Goal: Register for event/course

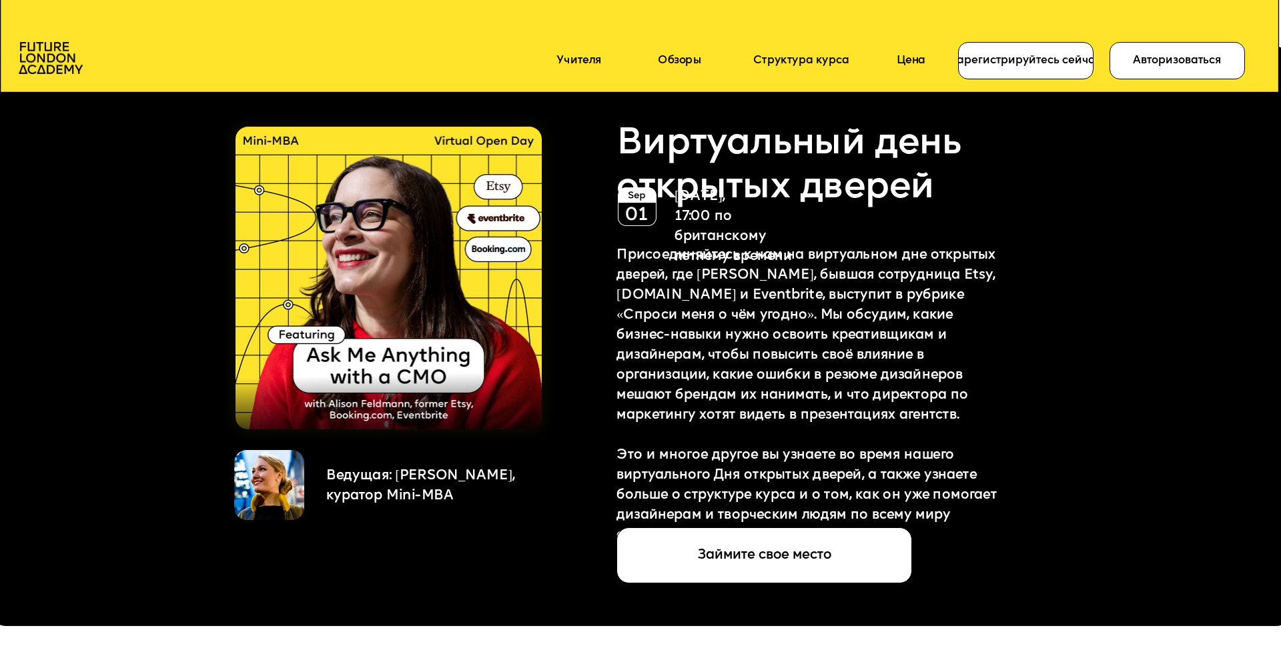
scroll to position [3299, 0]
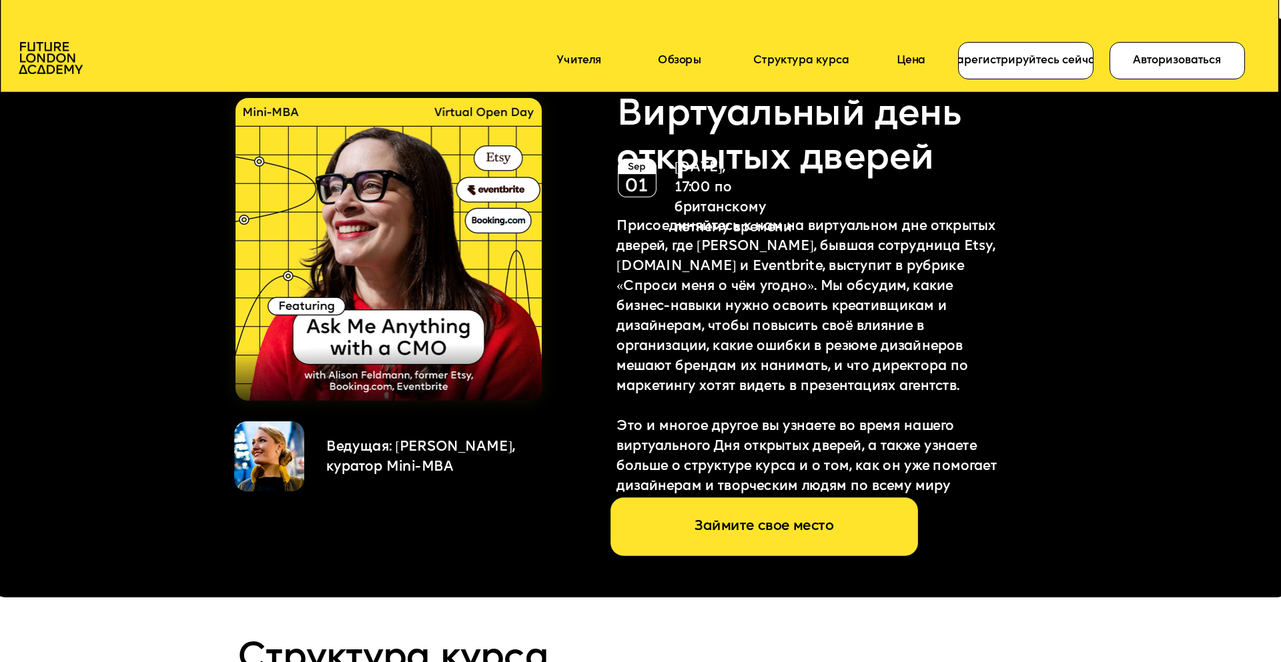
click at [752, 530] on div "Займите свое место" at bounding box center [764, 527] width 307 height 59
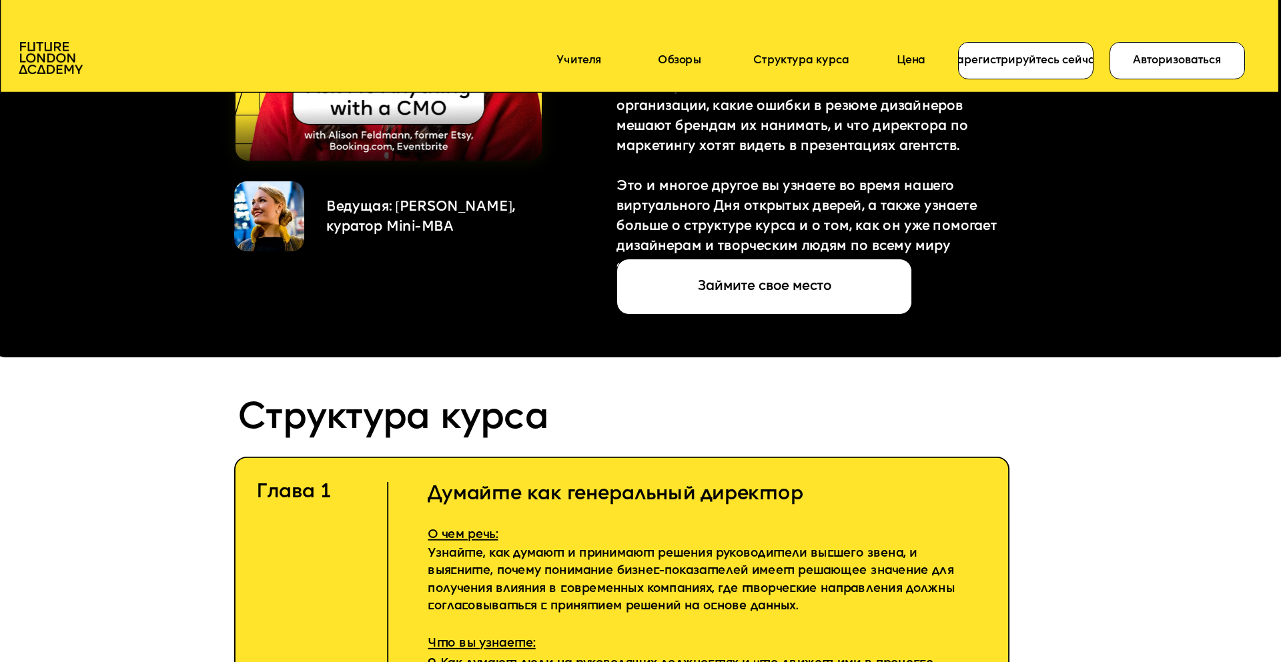
scroll to position [3697, 0]
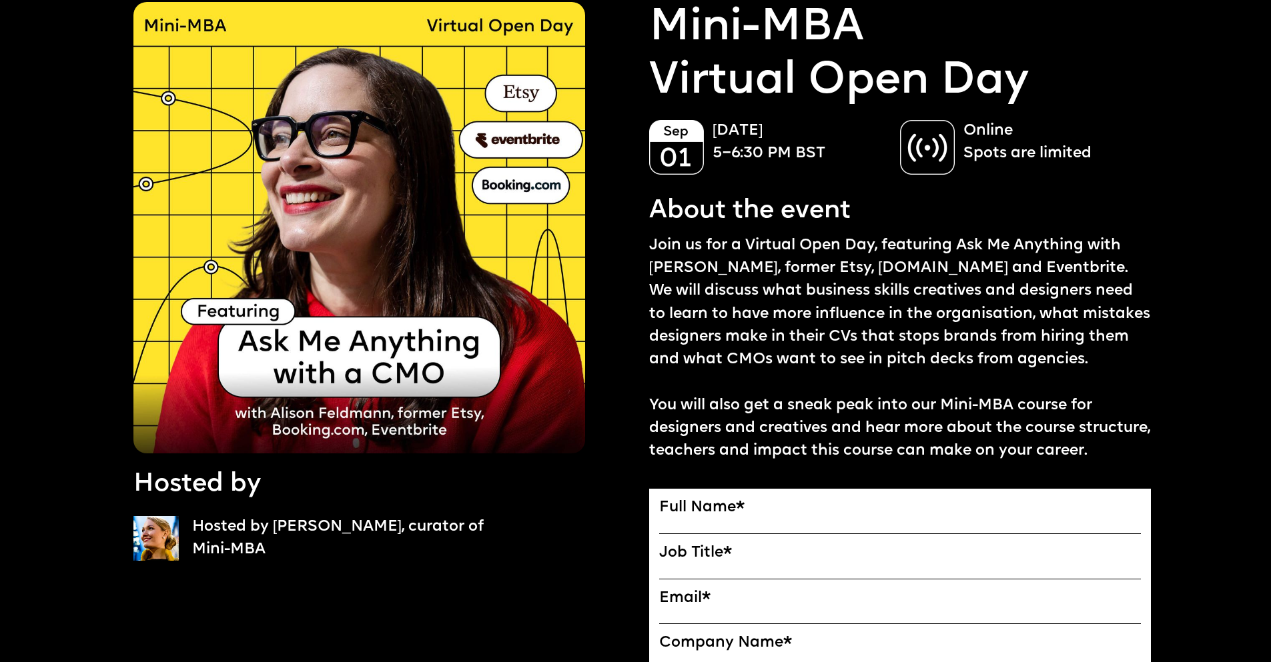
scroll to position [77, 0]
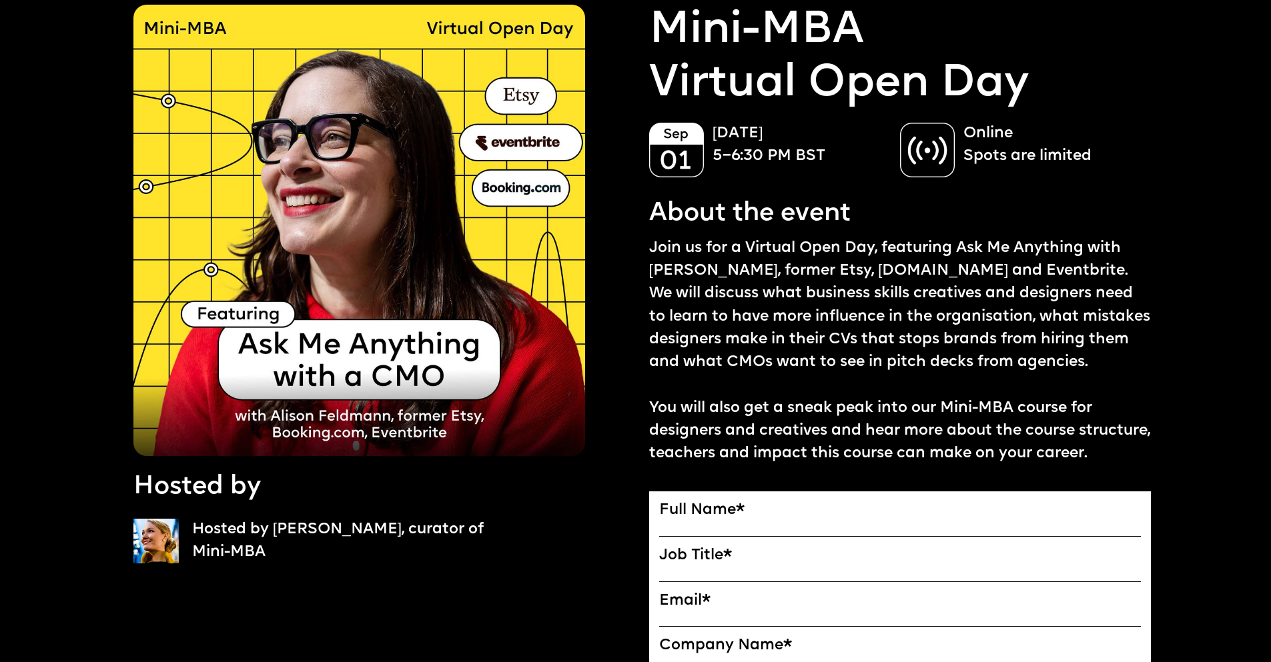
click at [794, 522] on input "Full Name" at bounding box center [900, 528] width 482 height 17
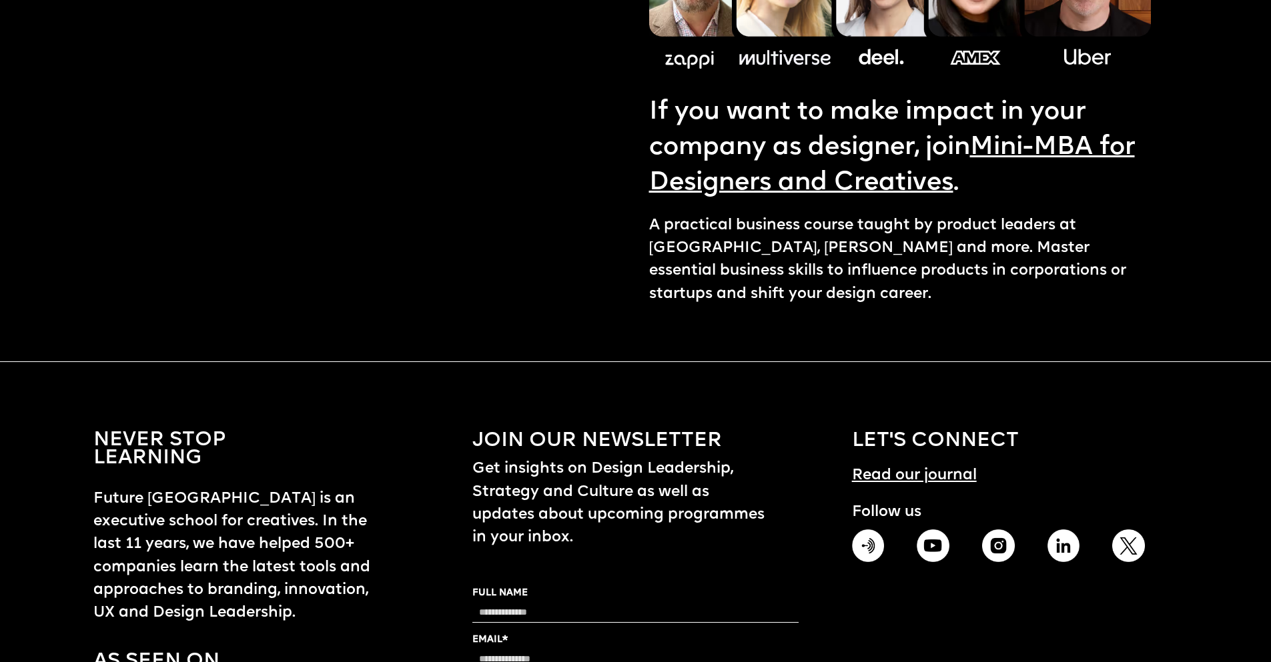
scroll to position [2160, 0]
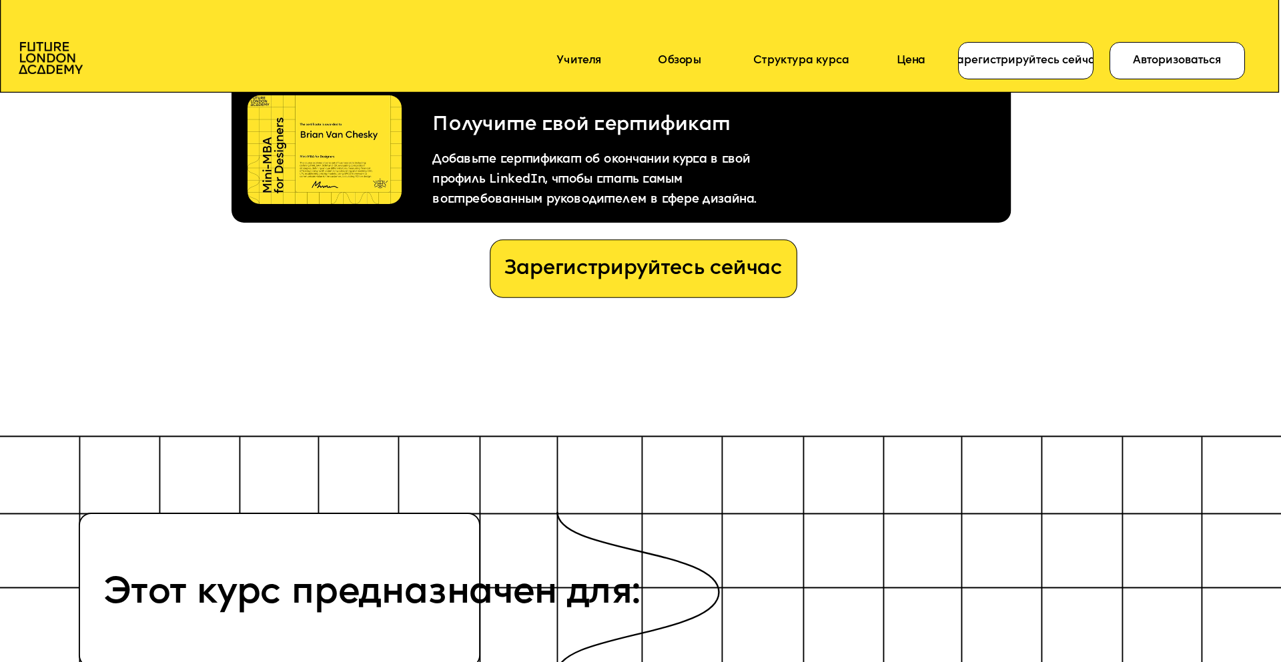
scroll to position [7052, 0]
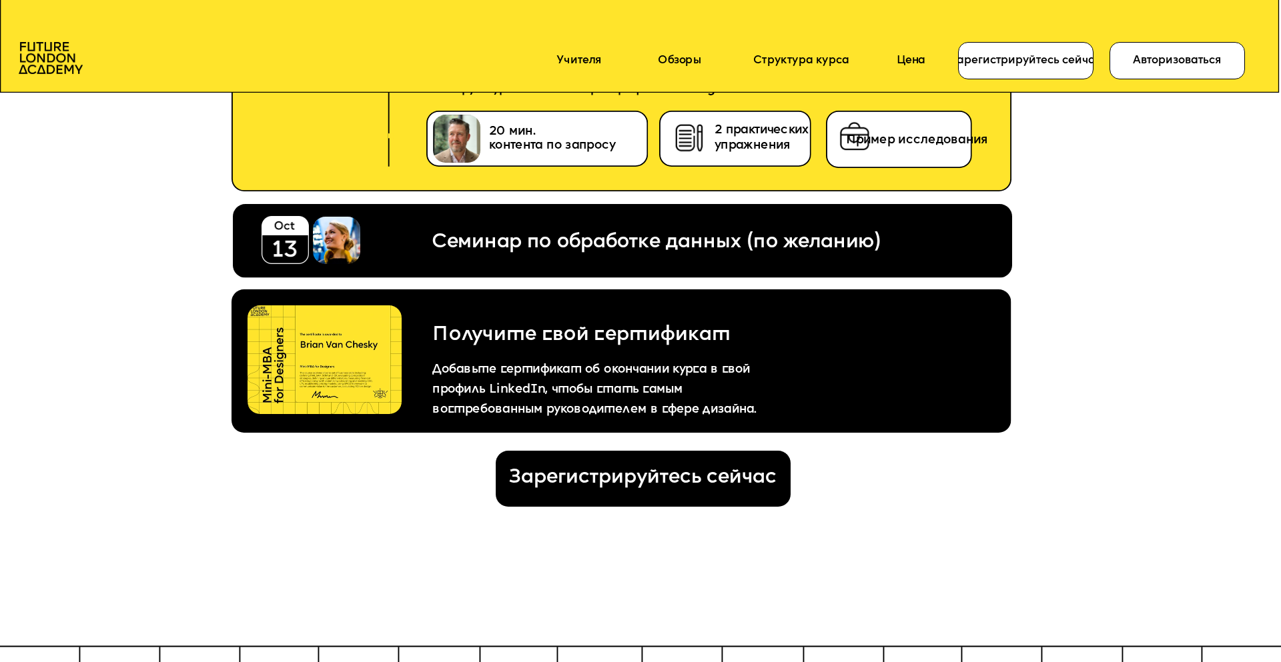
click at [659, 460] on div "Зарегистрируйтесь сейчас" at bounding box center [643, 479] width 295 height 56
